Goal: Information Seeking & Learning: Learn about a topic

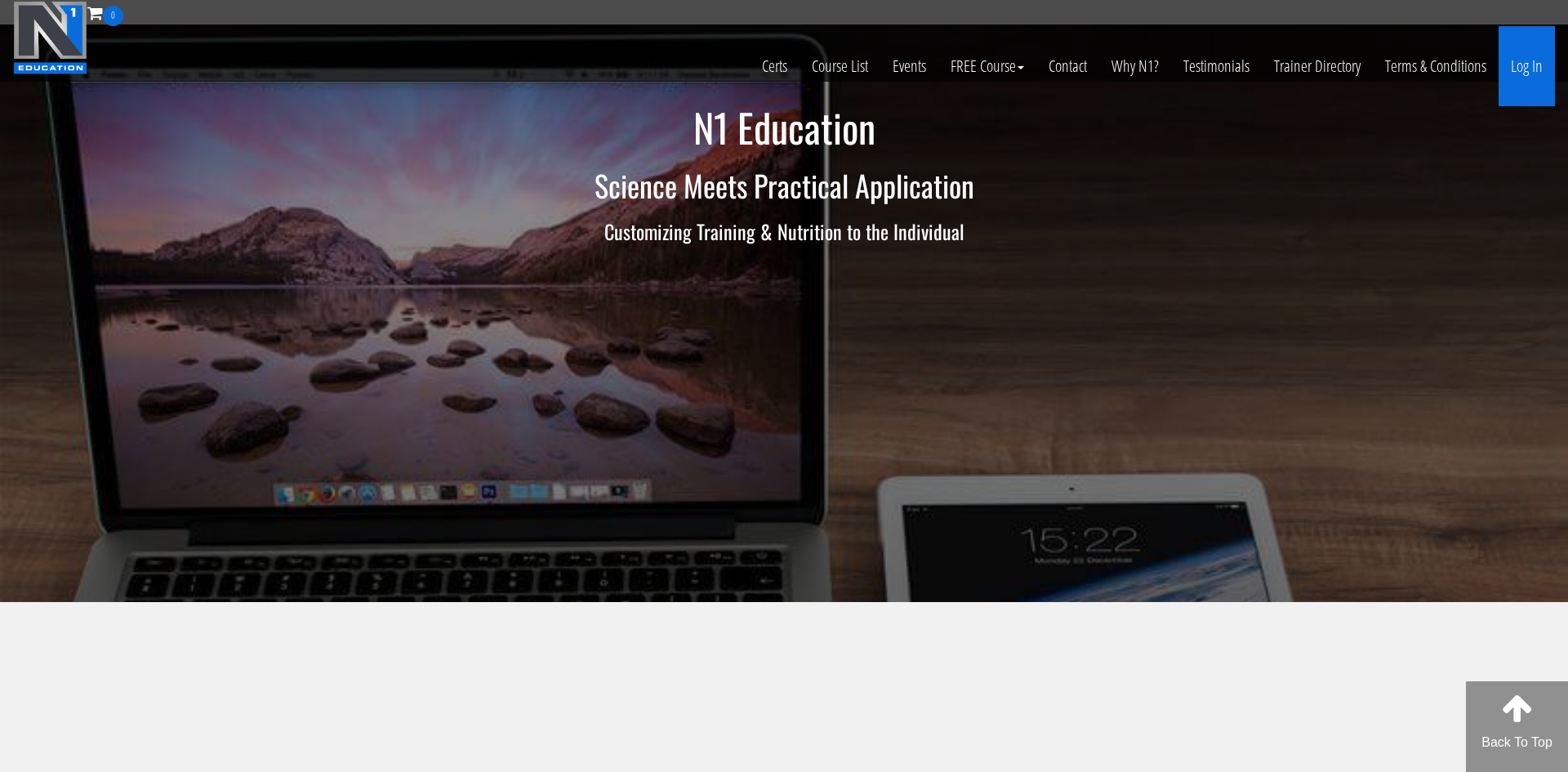
click at [1519, 72] on link "Log In" at bounding box center [1527, 66] width 57 height 80
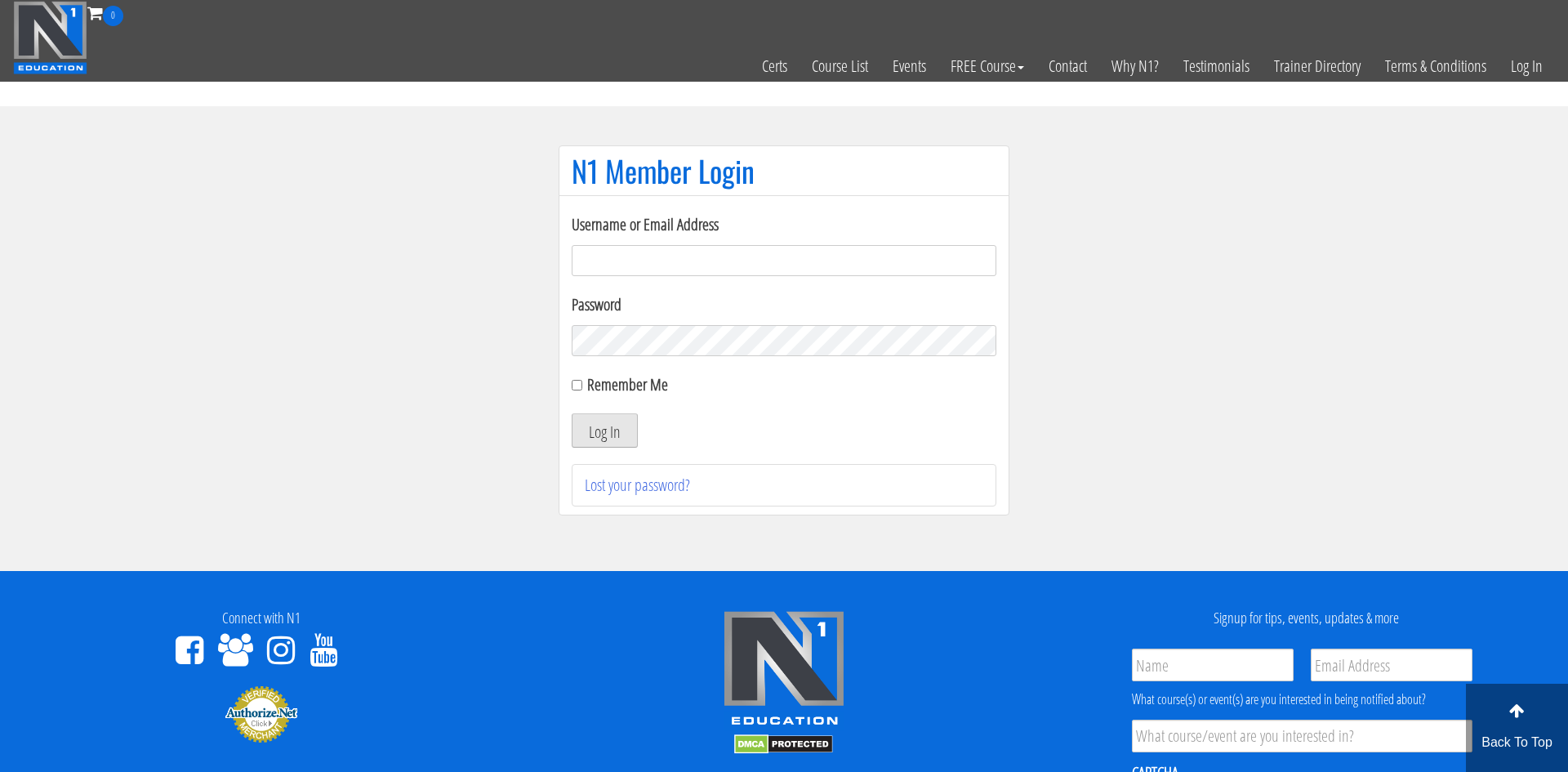
type input "[EMAIL_ADDRESS][DOMAIN_NAME]"
click at [605, 424] on button "Log In" at bounding box center [605, 430] width 66 height 34
click at [602, 430] on button "Log In" at bounding box center [605, 430] width 66 height 34
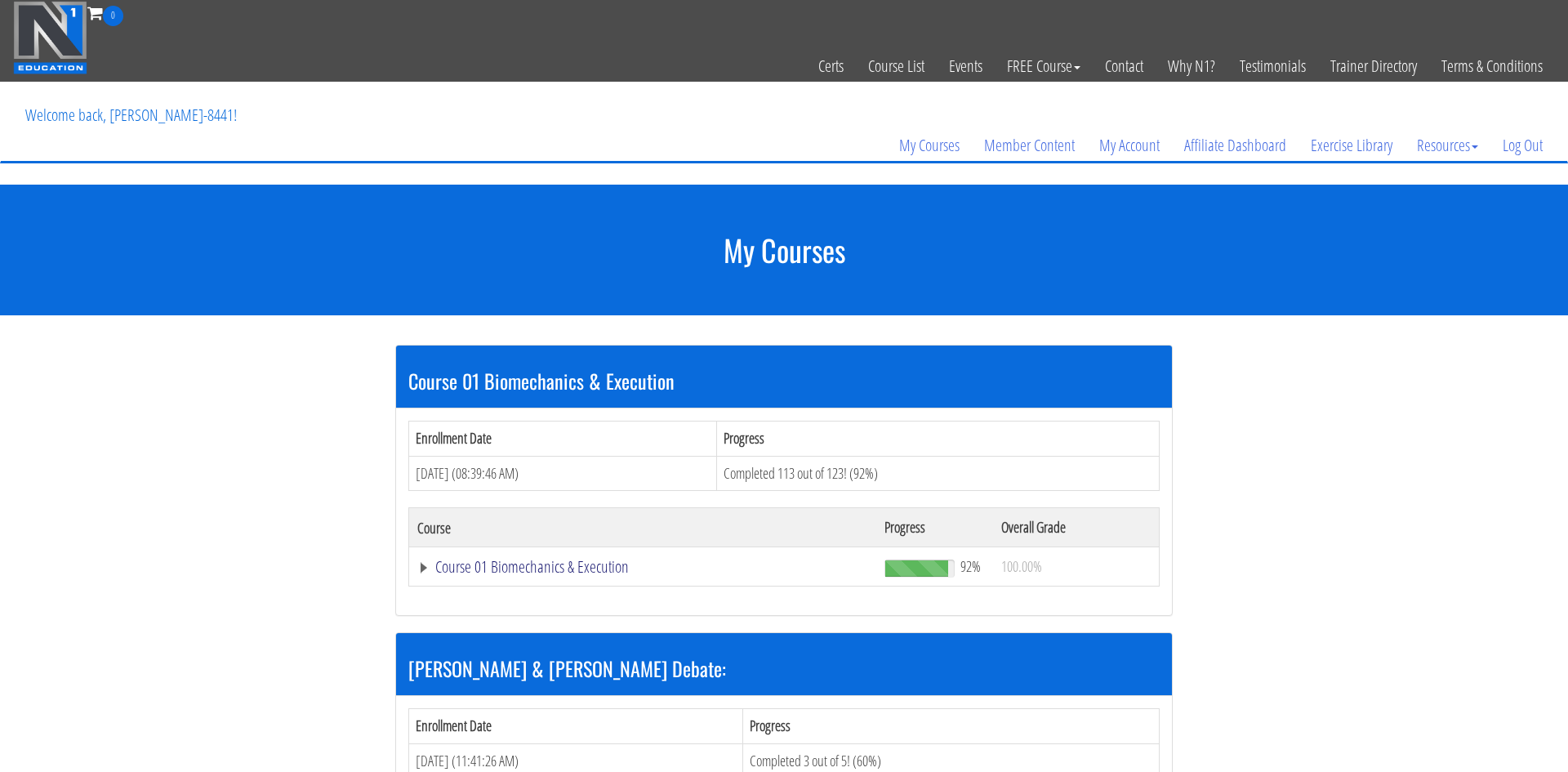
click at [547, 575] on link "Course 01 Biomechanics & Execution" at bounding box center [642, 567] width 451 height 17
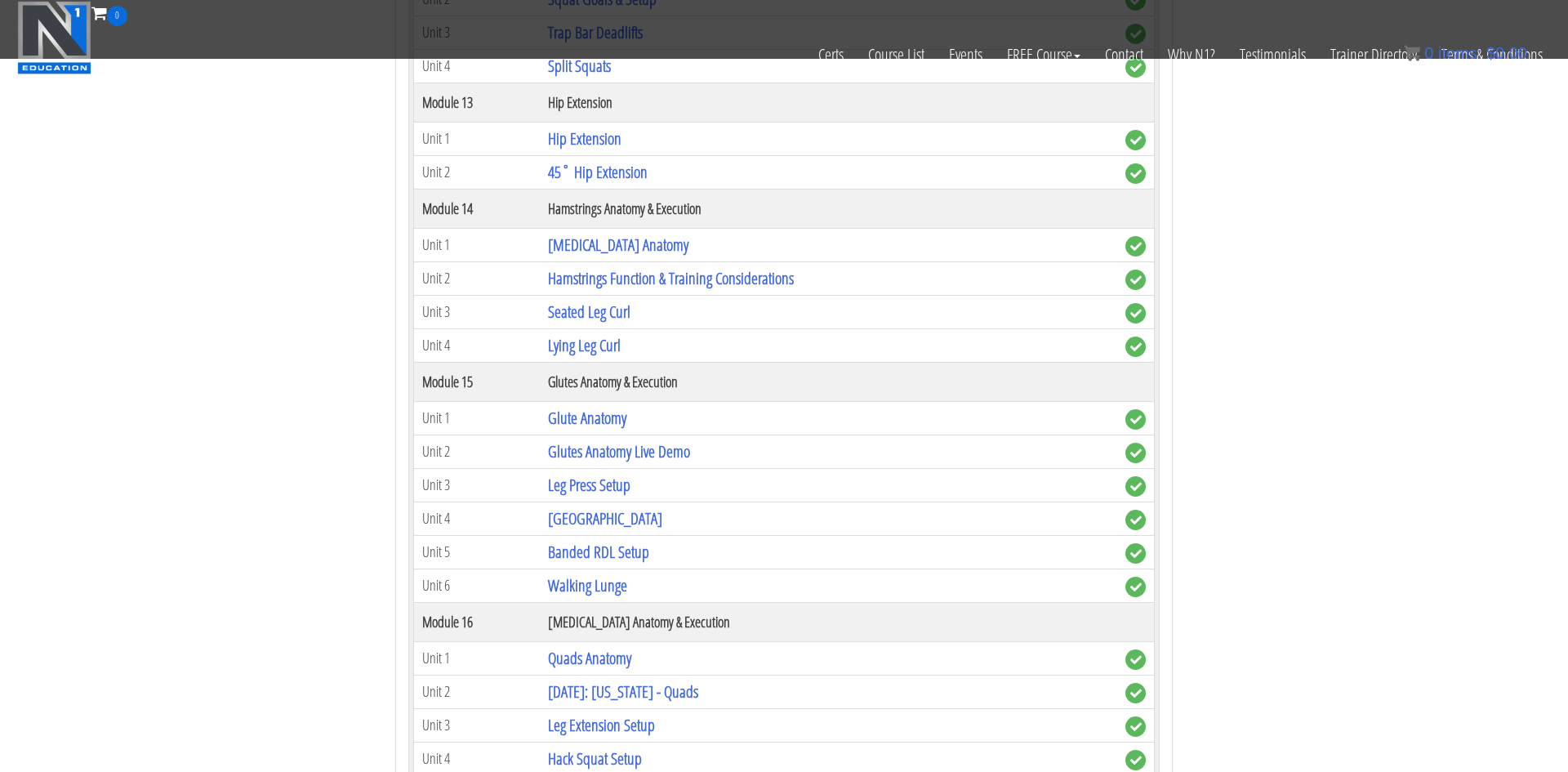
scroll to position [3849, 0]
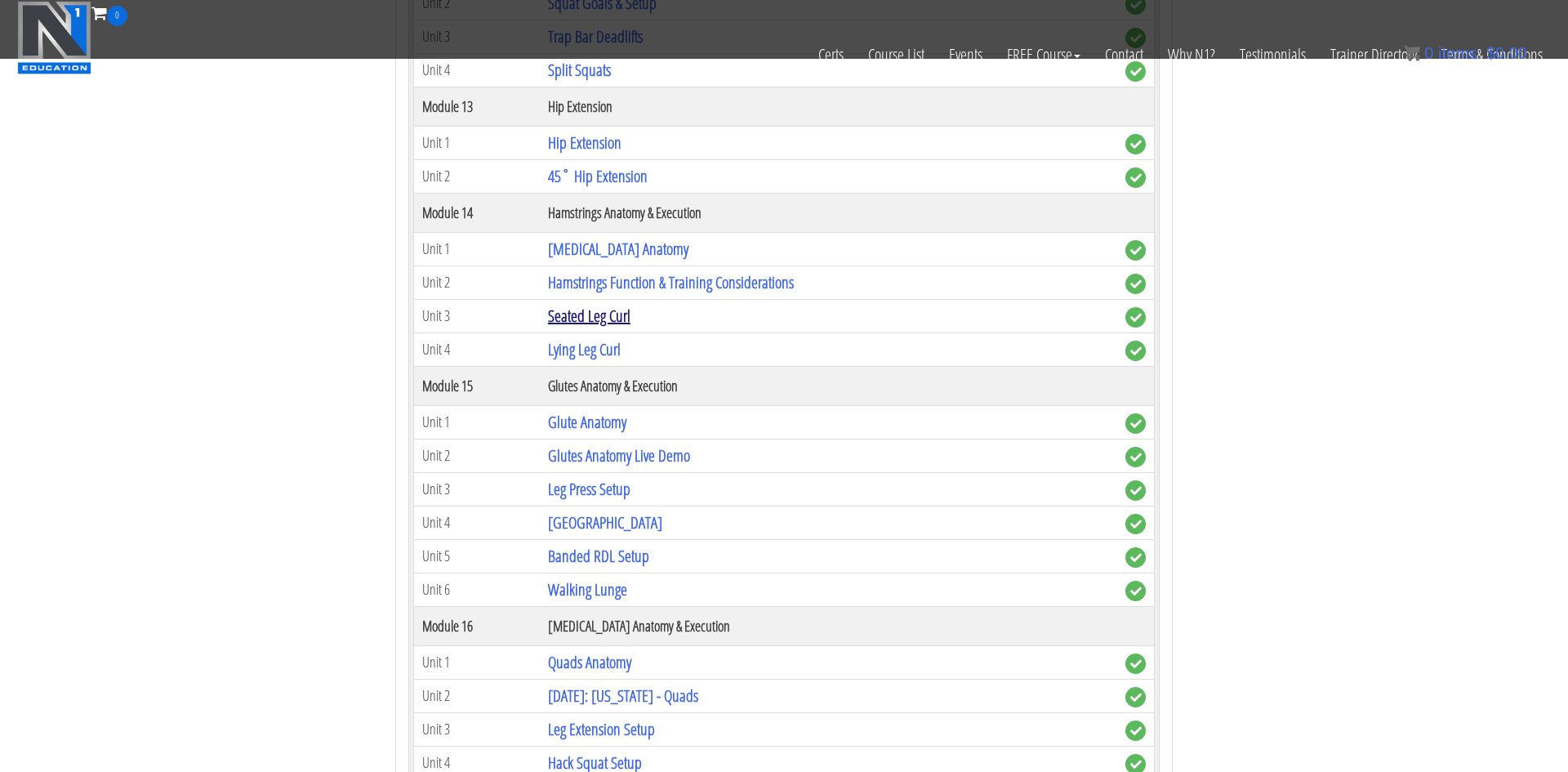
click at [587, 312] on link "Seated Leg Curl" at bounding box center [589, 316] width 82 height 22
